Goal: Navigation & Orientation: Find specific page/section

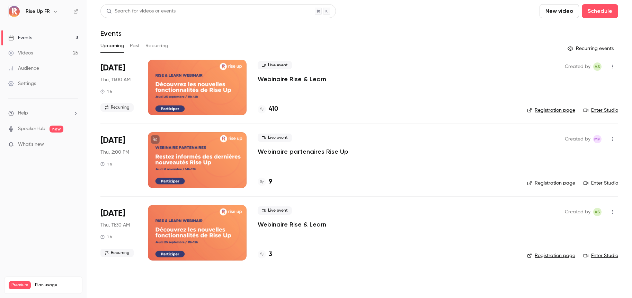
click at [48, 14] on h6 "Rise Up FR" at bounding box center [38, 11] width 24 height 7
click at [53, 12] on icon "button" at bounding box center [56, 12] width 6 height 6
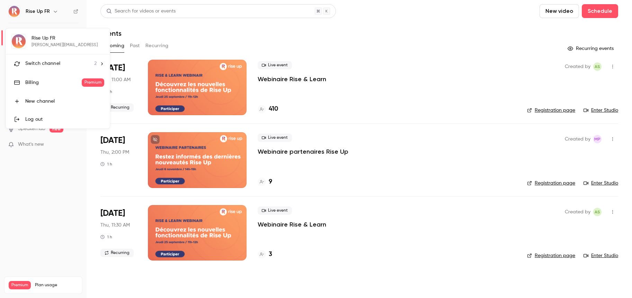
click at [68, 65] on div "Switch channel 2" at bounding box center [60, 63] width 71 height 7
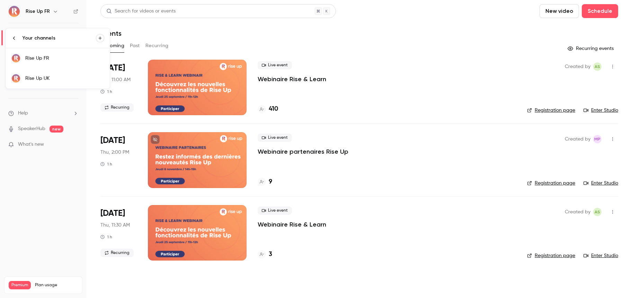
click at [64, 81] on div "Rise Up UK" at bounding box center [64, 78] width 79 height 7
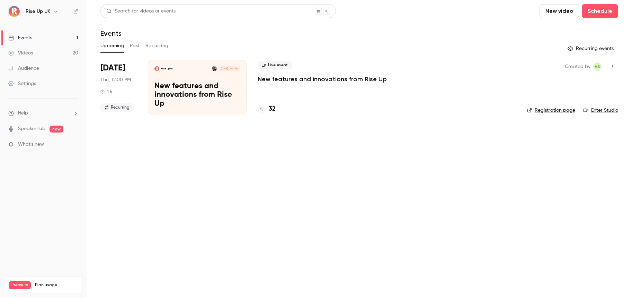
click at [603, 110] on link "Enter Studio" at bounding box center [601, 110] width 35 height 7
